Goal: Find specific page/section: Find specific page/section

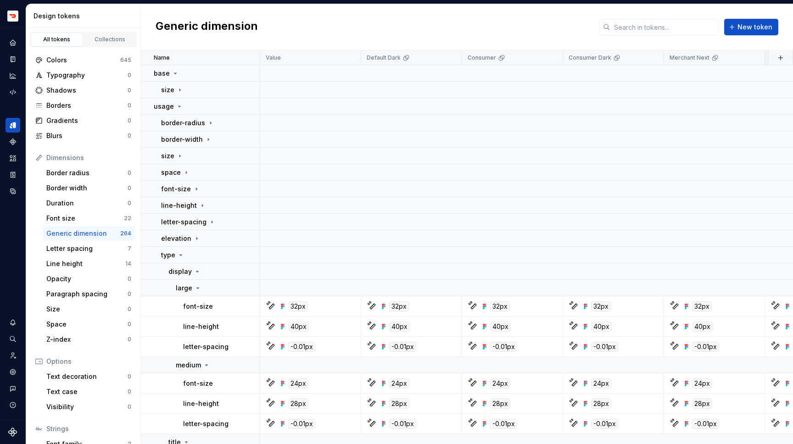
scroll to position [72, 0]
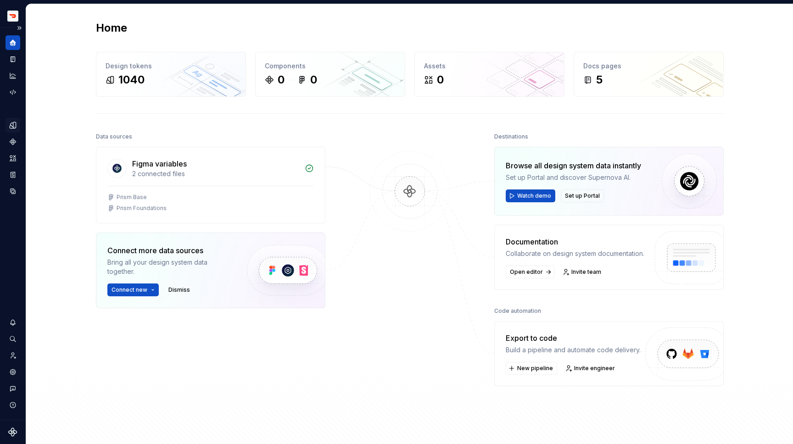
click at [16, 126] on icon "Design tokens" at bounding box center [13, 125] width 8 height 8
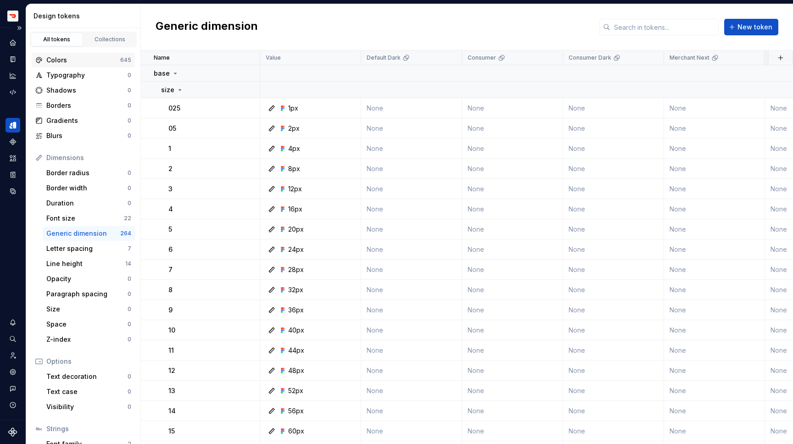
click at [78, 54] on div "Colors 645" at bounding box center [83, 60] width 103 height 15
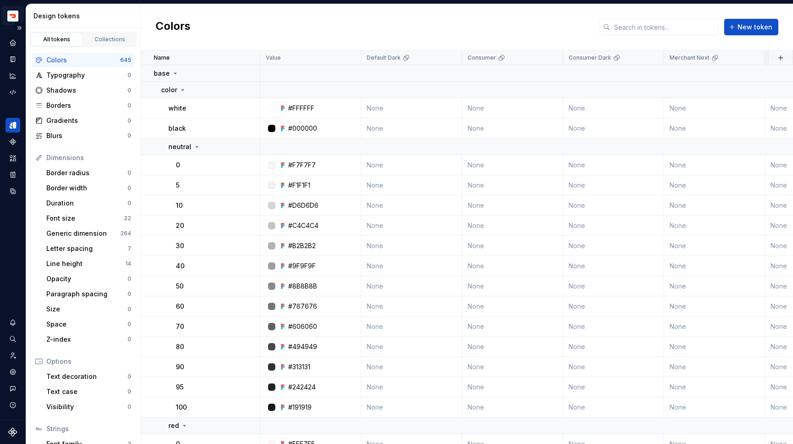
click at [8, 17] on html "Tokens Syncing Test JW Design system data Design tokens All tokens Collections …" at bounding box center [396, 222] width 793 height 444
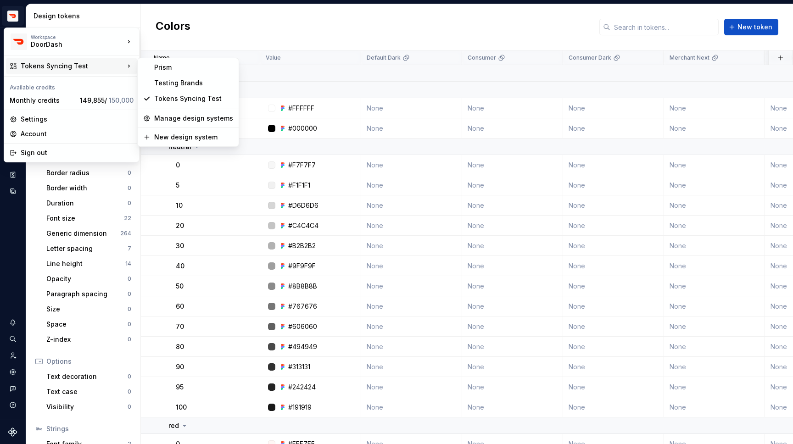
click at [275, 31] on html "Tokens Syncing Test JW Design system data Design tokens All tokens Collections …" at bounding box center [396, 222] width 793 height 444
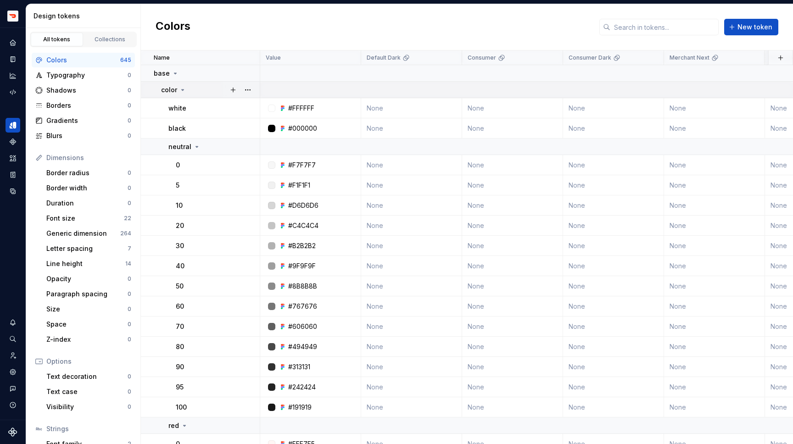
click at [184, 89] on icon at bounding box center [182, 89] width 7 height 7
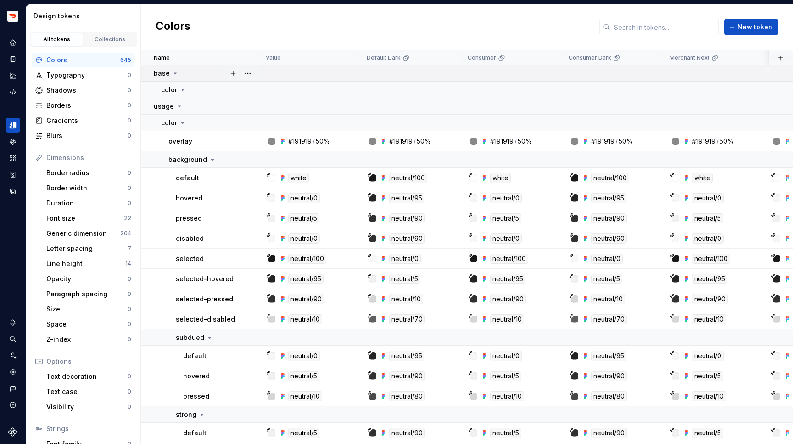
click at [179, 76] on div "base" at bounding box center [207, 73] width 106 height 9
